Goal: Task Accomplishment & Management: Manage account settings

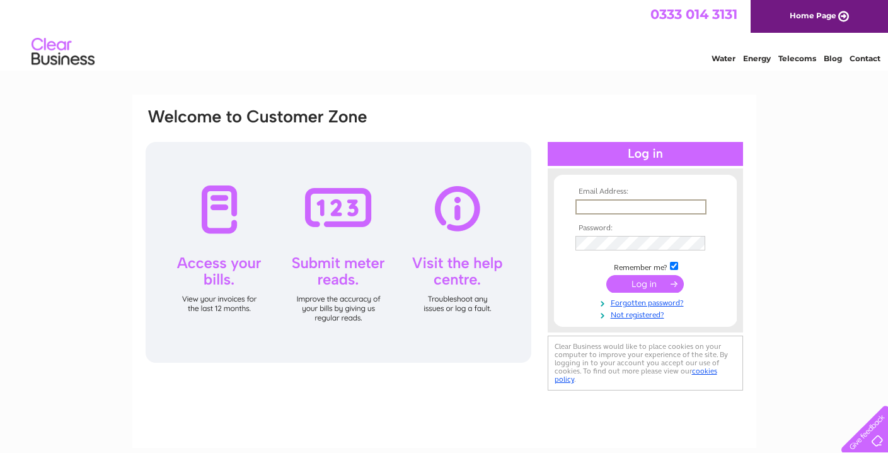
type input "[EMAIL_ADDRESS][DOMAIN_NAME]"
click at [645, 282] on input "submit" at bounding box center [645, 284] width 78 height 18
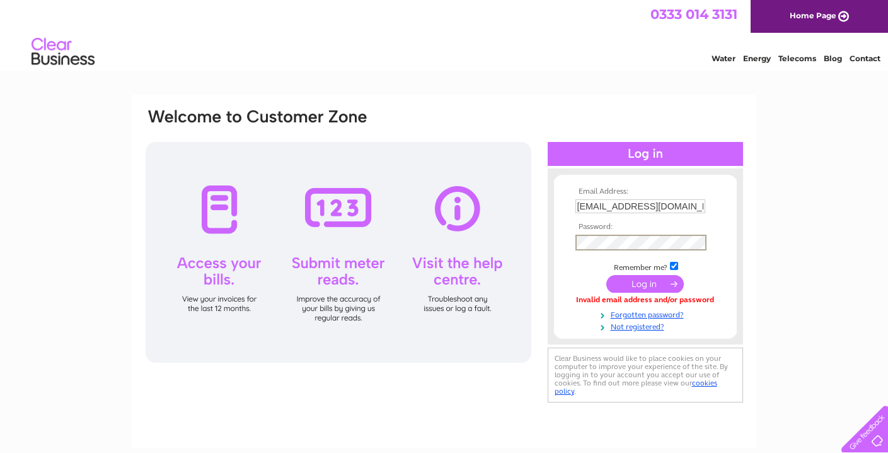
click at [645, 282] on input "submit" at bounding box center [645, 284] width 78 height 18
